Goal: Book appointment/travel/reservation

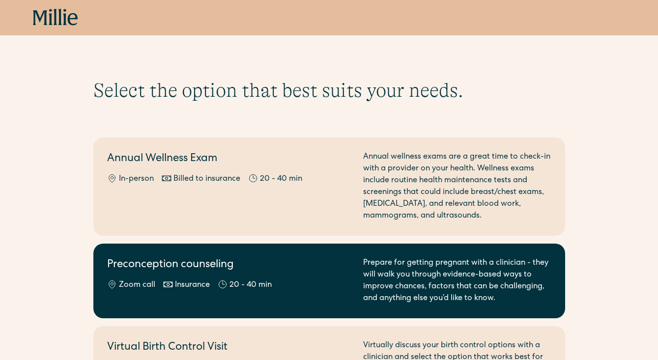
scroll to position [258, 0]
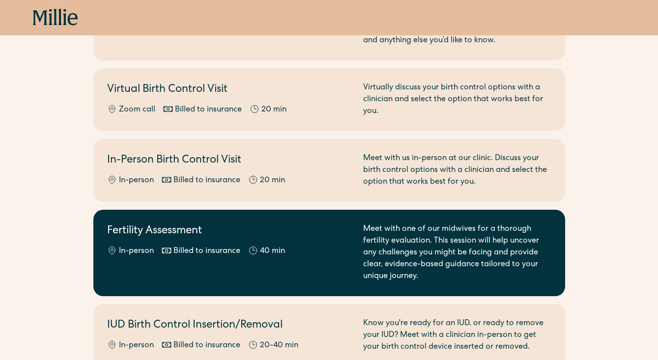
click at [260, 279] on div "Fertility Assessment In-person Billed to insurance 40 min" at bounding box center [229, 253] width 244 height 59
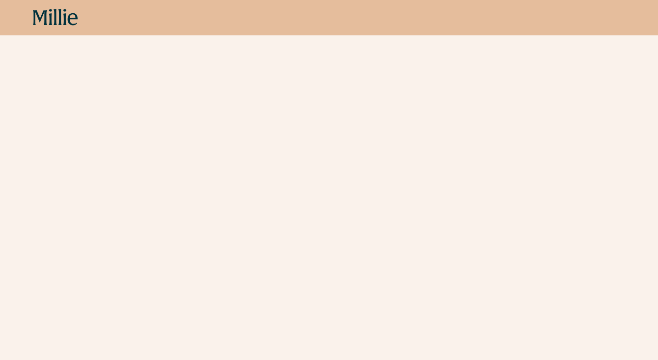
scroll to position [246, 0]
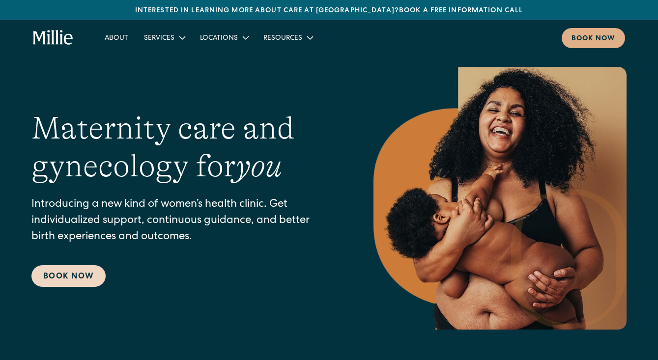
click at [70, 273] on link "Book Now" at bounding box center [68, 276] width 74 height 22
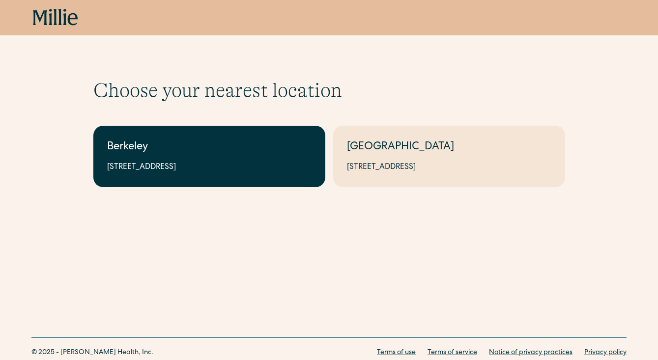
click at [192, 139] on link "Berkeley 2999 Regent St, Suite 524, Berkeley, CA 94705" at bounding box center [209, 156] width 232 height 61
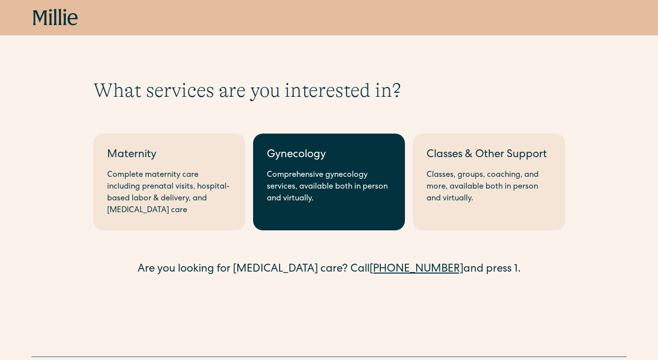
click at [341, 167] on link "Gynecology Comprehensive gynecology services, available both in person and virt…" at bounding box center [329, 182] width 152 height 97
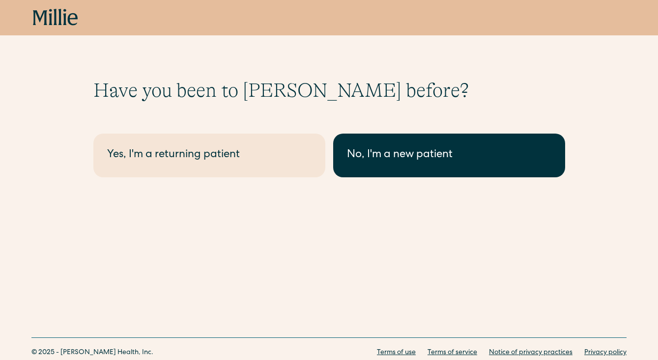
click at [358, 163] on div "No, I'm a new patient" at bounding box center [449, 155] width 204 height 16
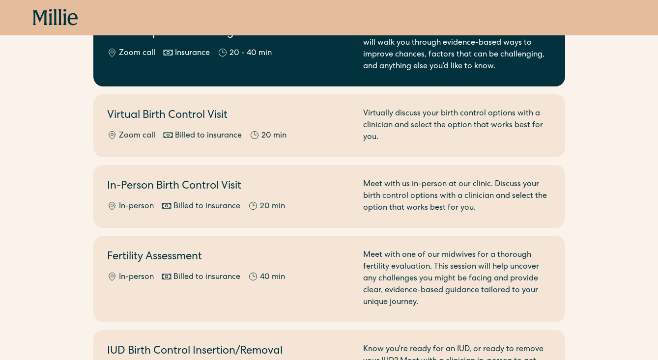
scroll to position [235, 0]
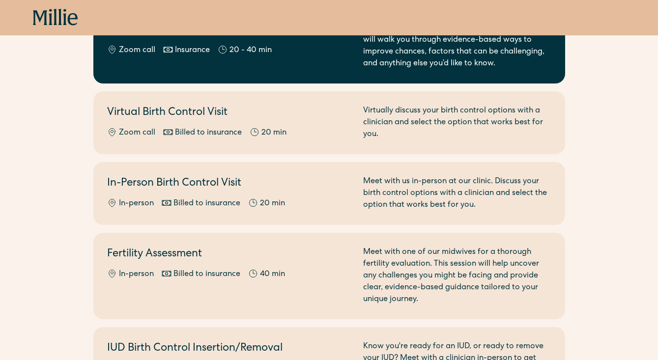
click at [279, 302] on div "Fertility Assessment In-person Billed to insurance 40 min" at bounding box center [229, 276] width 244 height 59
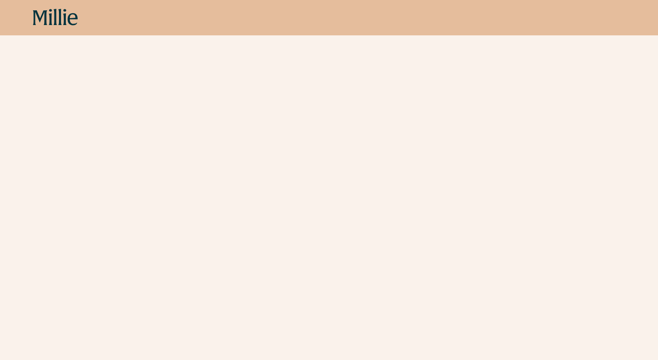
scroll to position [347, 0]
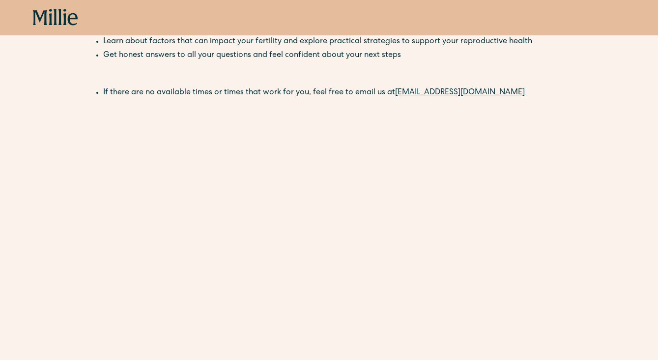
scroll to position [170, 0]
